Goal: Task Accomplishment & Management: Manage account settings

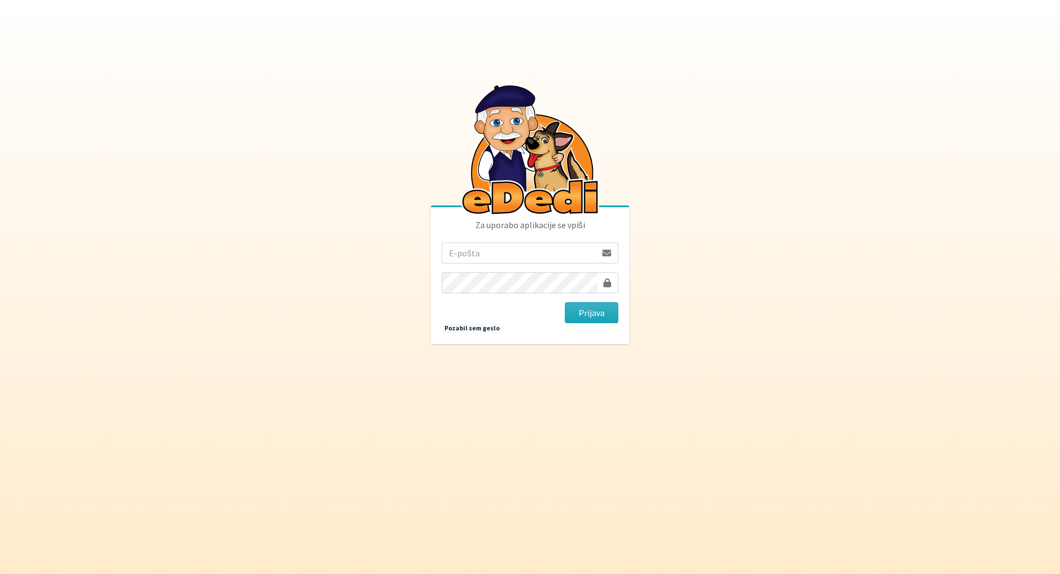
click at [575, 261] on input "email" at bounding box center [519, 252] width 155 height 21
drag, startPoint x: 513, startPoint y: 248, endPoint x: 653, endPoint y: 273, distance: 142.4
click at [647, 271] on body "Za uporabo aplikacije se vpiši [EMAIL_ADDRESS][DOMAIN_NAME] [GEOGRAPHIC_DATA] P…" at bounding box center [530, 287] width 1060 height 574
type input "[EMAIL_ADDRESS][DOMAIN_NAME]"
click at [565, 302] on button "Prijava" at bounding box center [592, 312] width 54 height 21
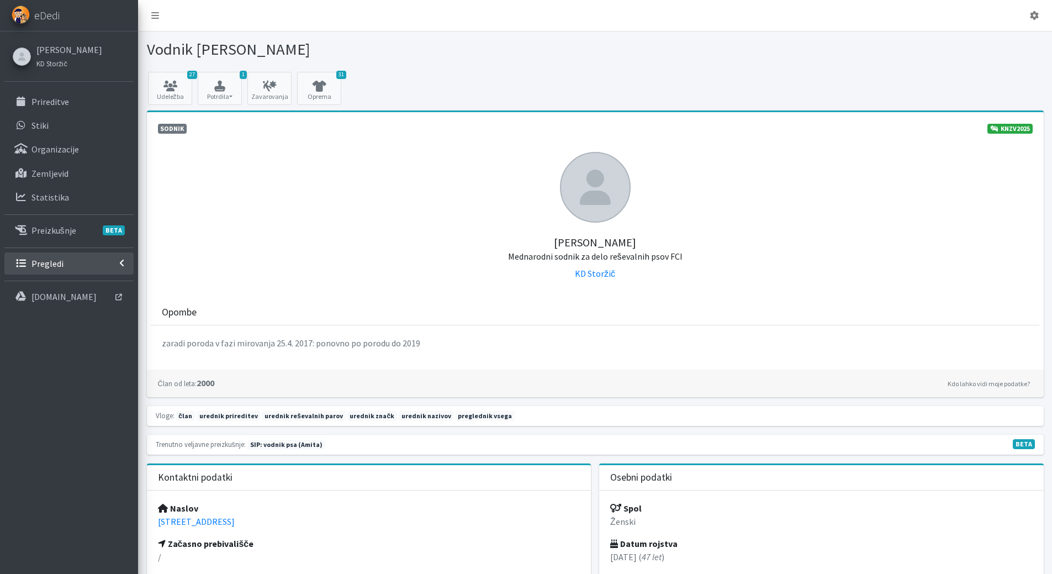
click at [60, 255] on link "Pregledi" at bounding box center [68, 263] width 129 height 22
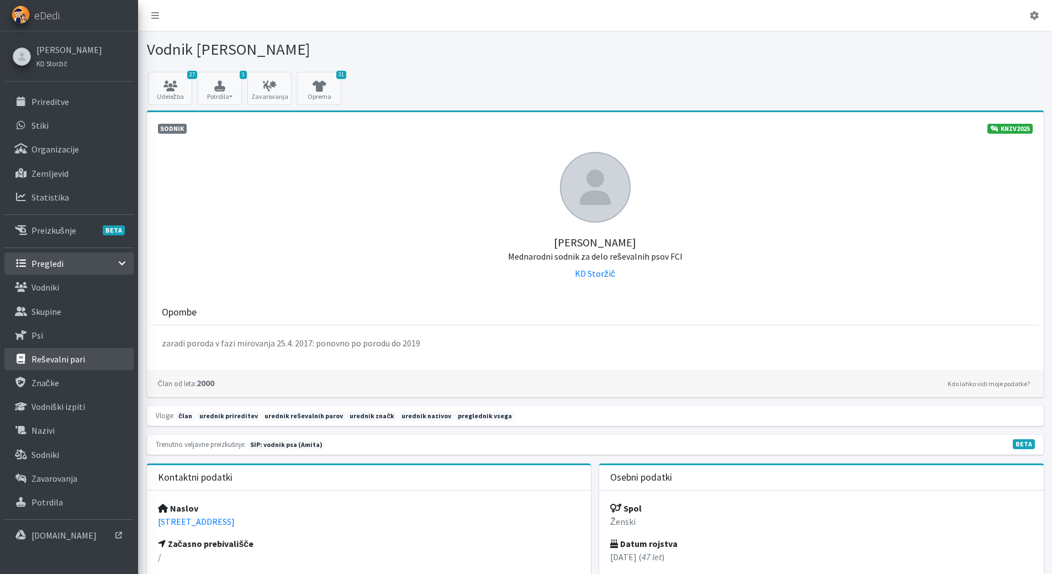
click at [56, 354] on p "Reševalni pari" at bounding box center [58, 358] width 54 height 11
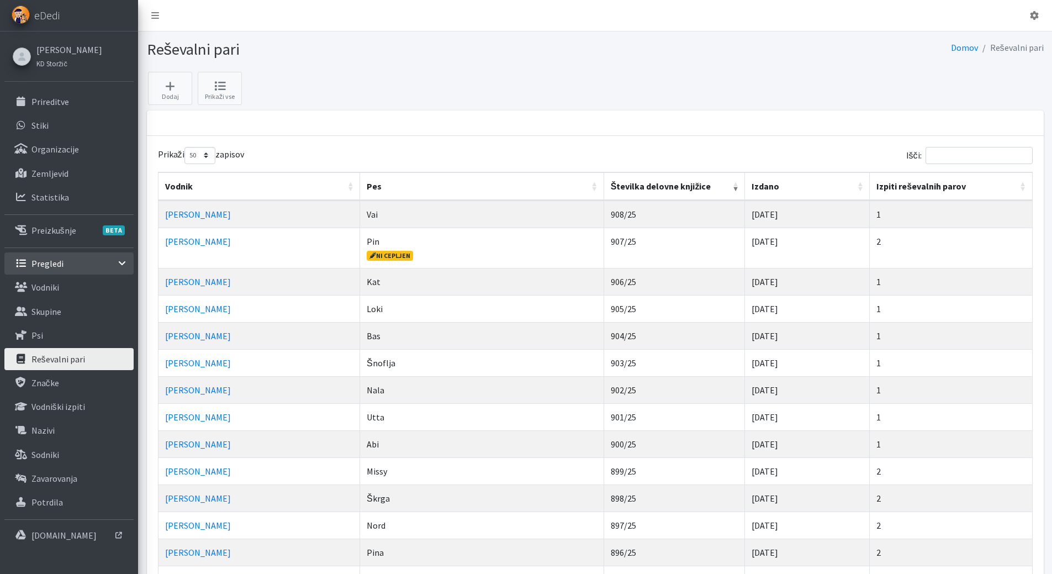
select select "50"
click at [998, 163] on input "Išči:" at bounding box center [978, 155] width 107 height 17
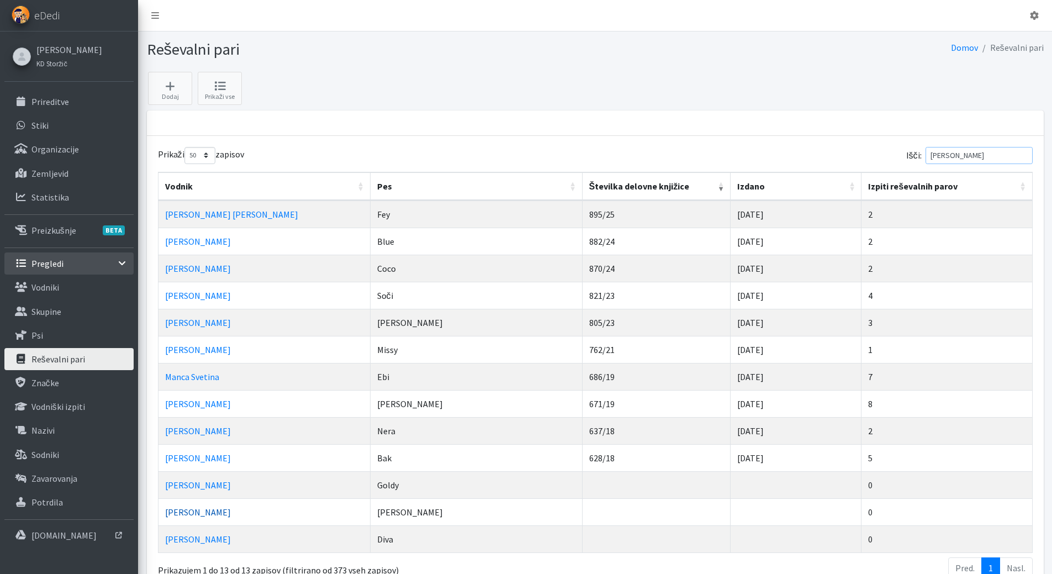
type input "tina"
click at [192, 510] on link "[PERSON_NAME]" at bounding box center [198, 511] width 66 height 11
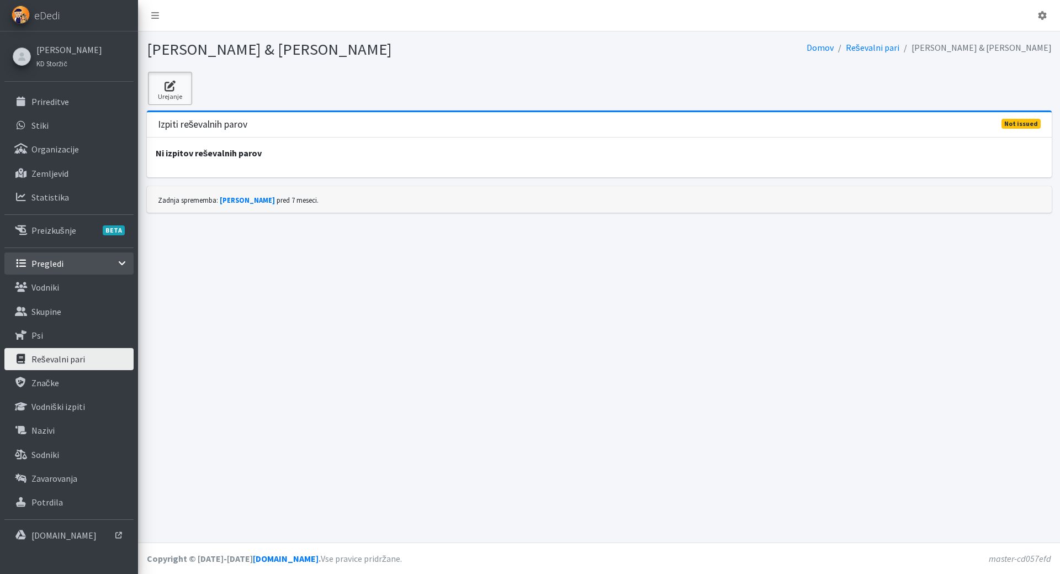
click at [177, 91] on link "Urejanje" at bounding box center [170, 88] width 44 height 33
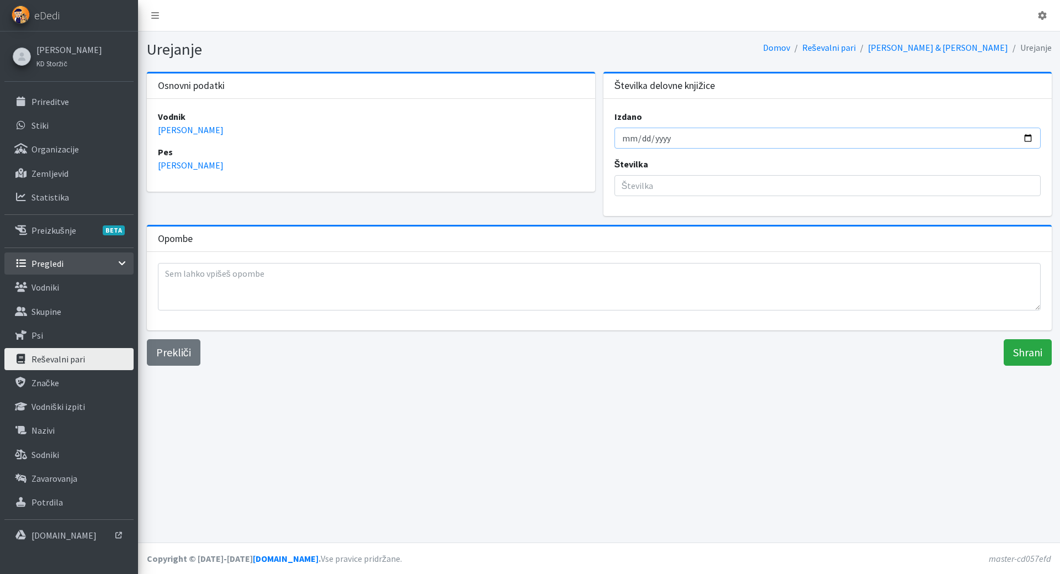
drag, startPoint x: 628, startPoint y: 137, endPoint x: 634, endPoint y: 141, distance: 7.7
click at [634, 141] on input "Izdano" at bounding box center [827, 138] width 426 height 21
type input "2025-09-10"
click at [644, 179] on input "Številka" at bounding box center [827, 185] width 426 height 21
type input "909"
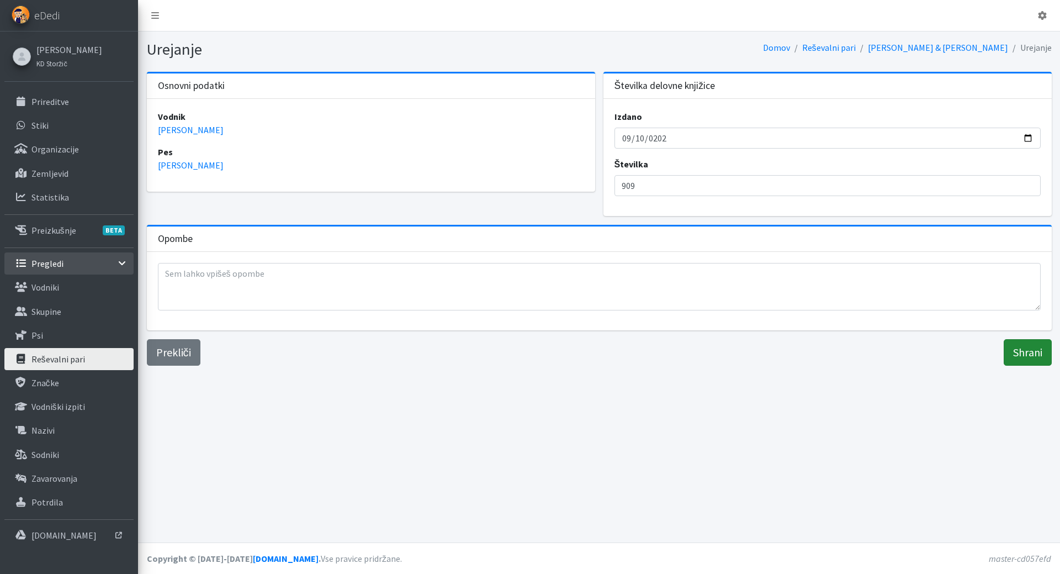
click at [1031, 351] on input "Shrani" at bounding box center [1028, 352] width 48 height 26
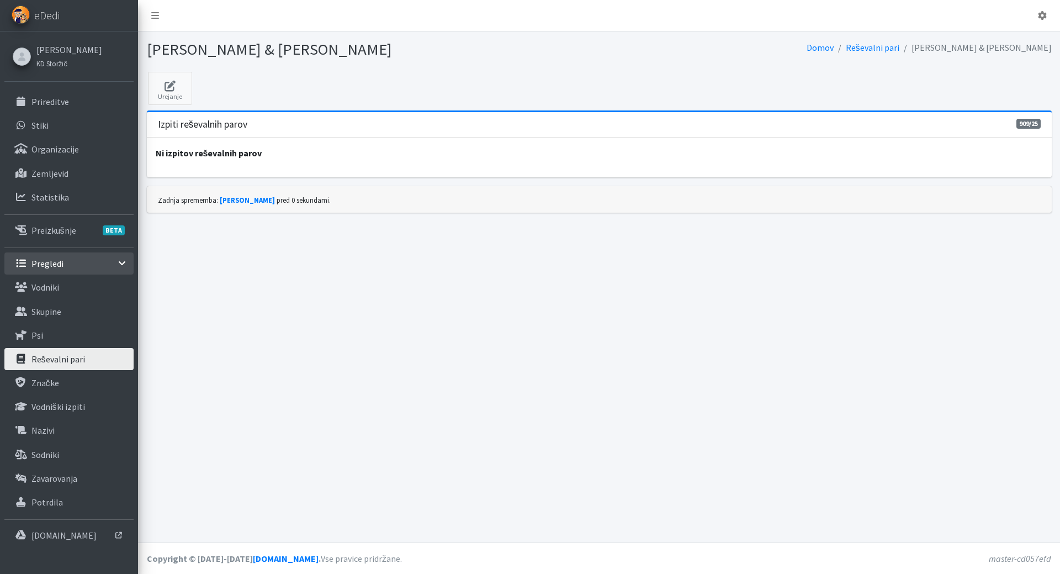
click at [70, 361] on p "Reševalni pari" at bounding box center [58, 358] width 54 height 11
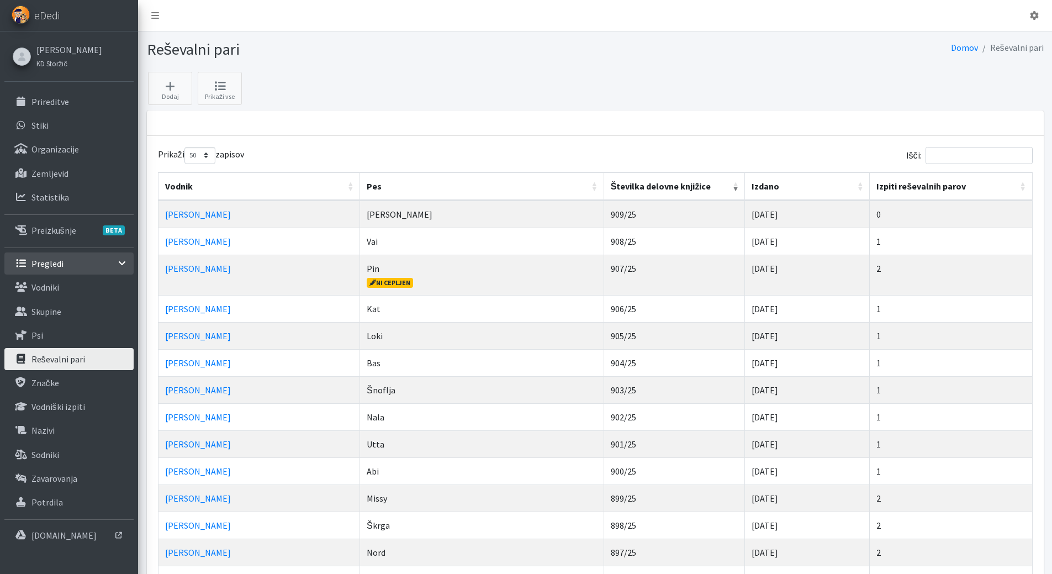
select select "50"
click at [180, 218] on link "[PERSON_NAME]" at bounding box center [198, 214] width 66 height 11
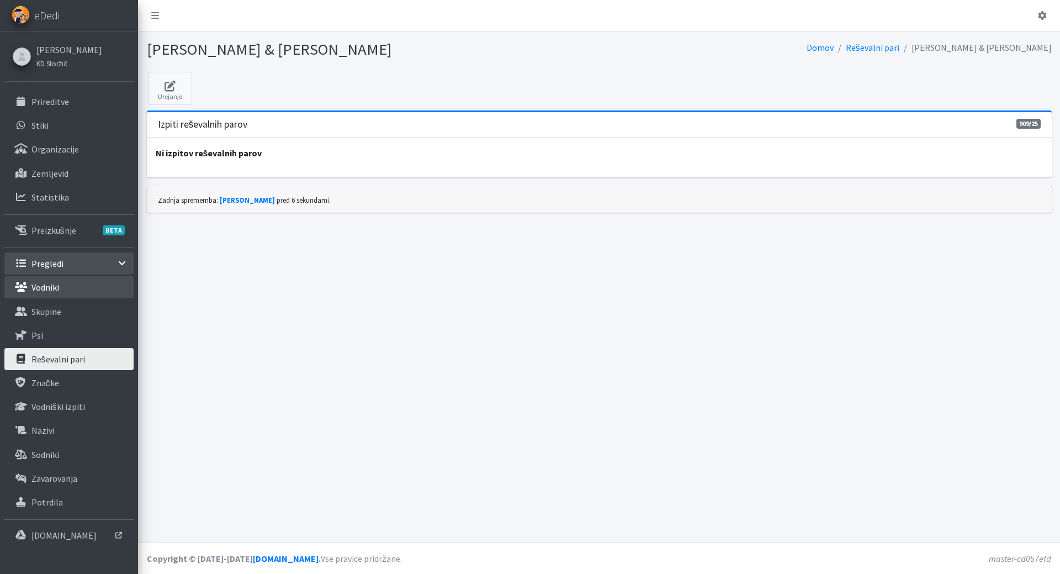
click at [30, 285] on link "Vodniki" at bounding box center [68, 287] width 129 height 22
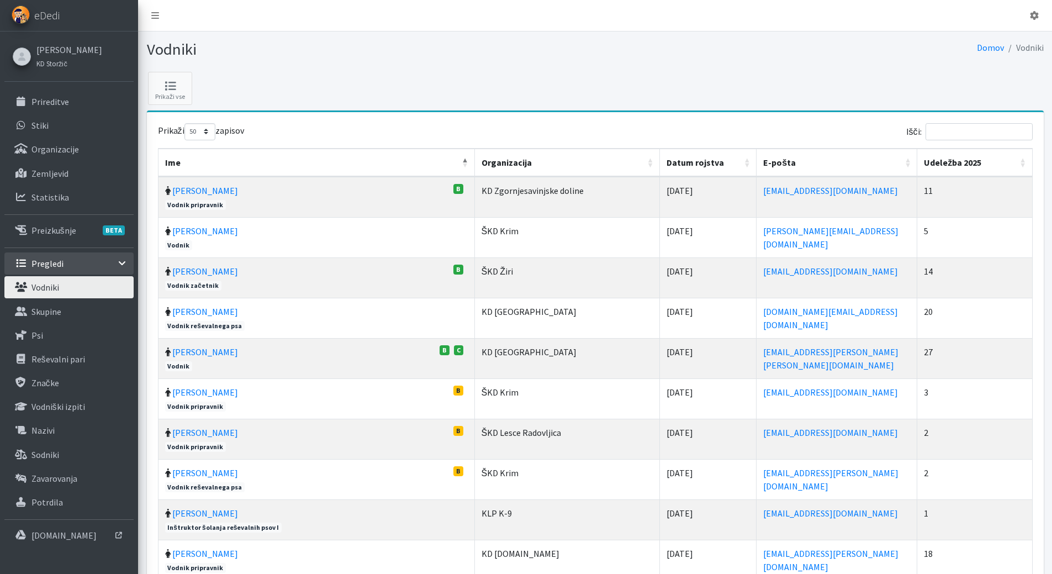
select select "50"
click at [972, 131] on input "Išči:" at bounding box center [978, 131] width 107 height 17
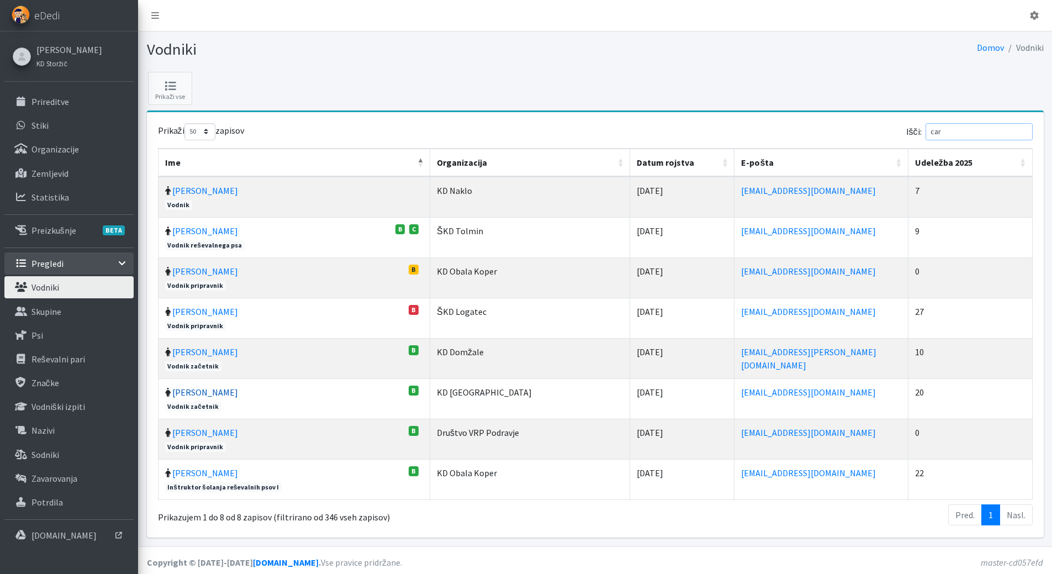
type input "car"
click at [199, 395] on link "[PERSON_NAME]" at bounding box center [205, 391] width 66 height 11
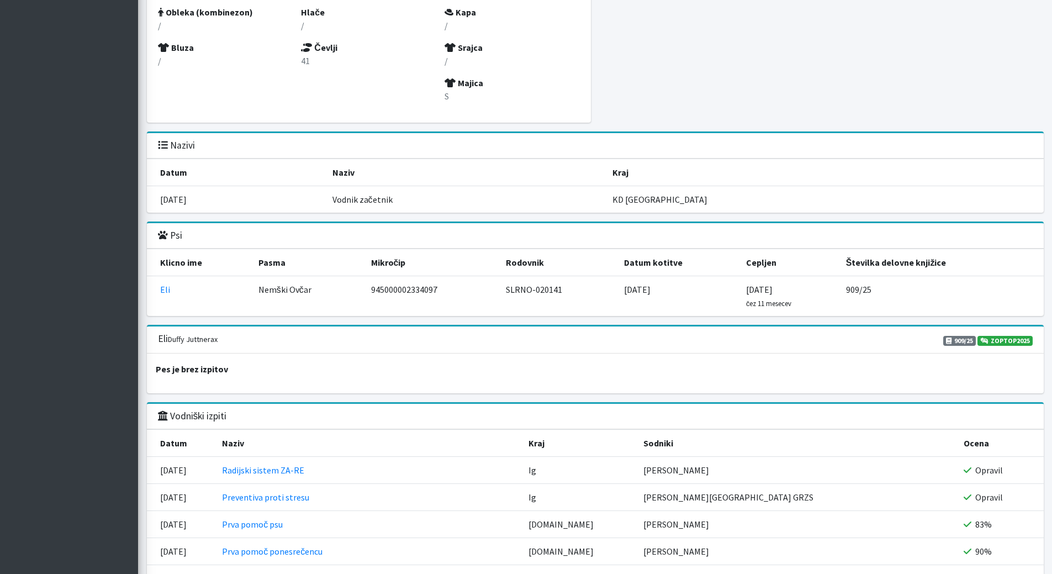
scroll to position [926, 0]
